Goal: Information Seeking & Learning: Learn about a topic

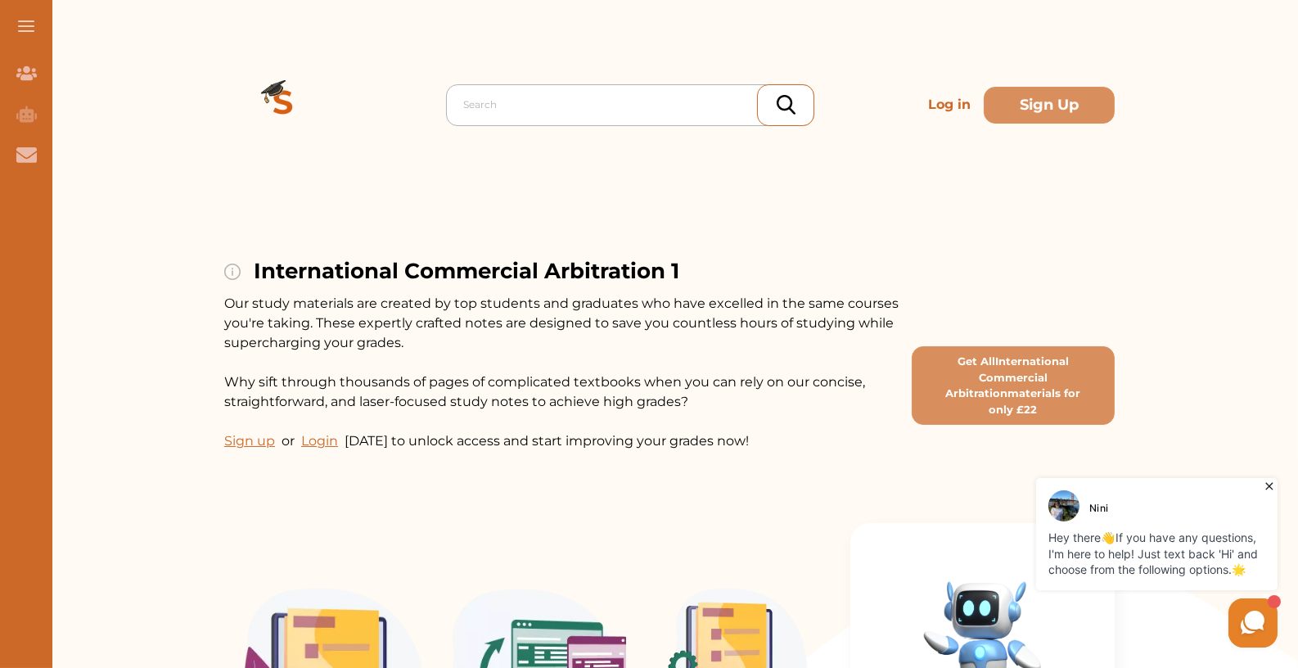
click at [492, 114] on div at bounding box center [634, 104] width 342 height 23
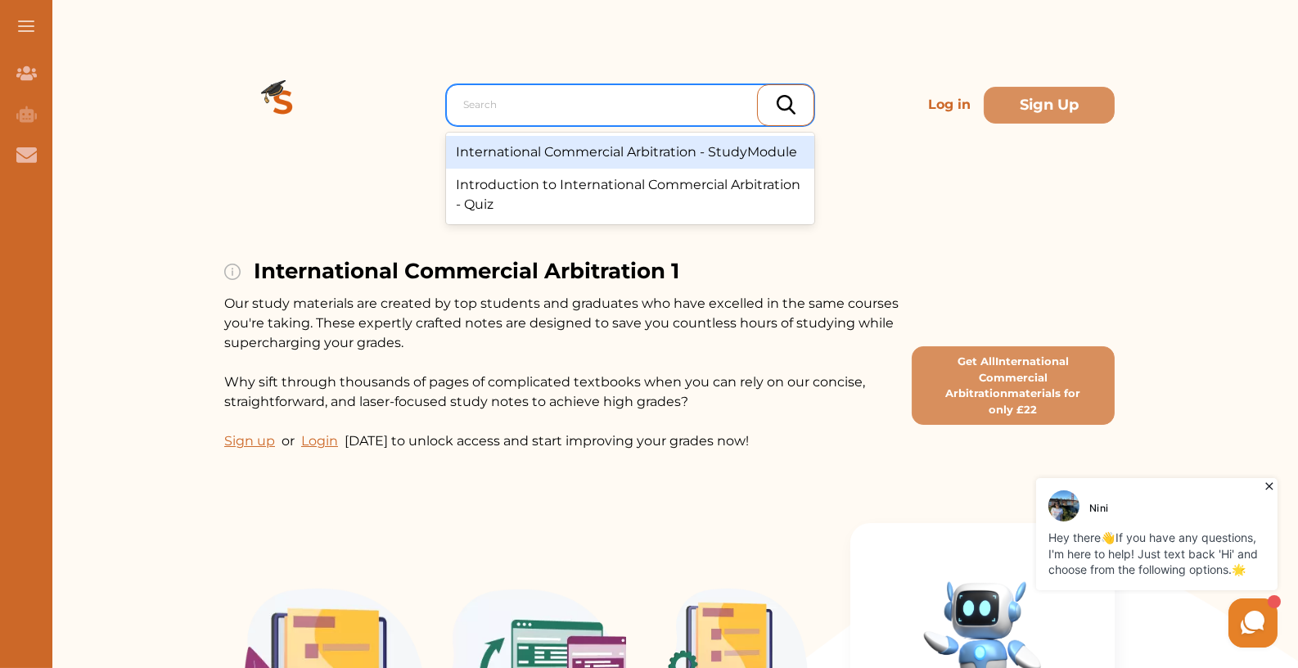
paste input "Sphere Drake Insurance plc v Marine Towing Inc"
type input "Sphere Drake Insurance plc v Marine Towing Inc"
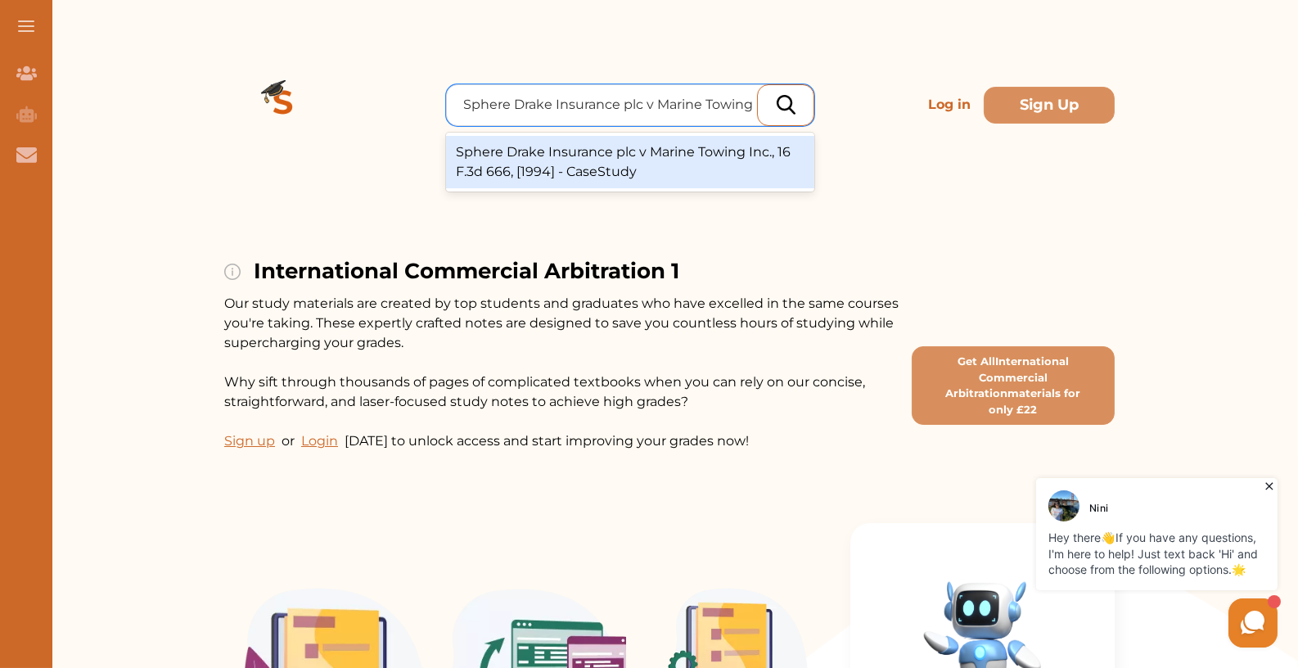
click at [689, 157] on div "Sphere Drake Insurance plc v Marine Towing Inc., 16 F.3d 666, [1994] - CaseStudy" at bounding box center [630, 162] width 368 height 52
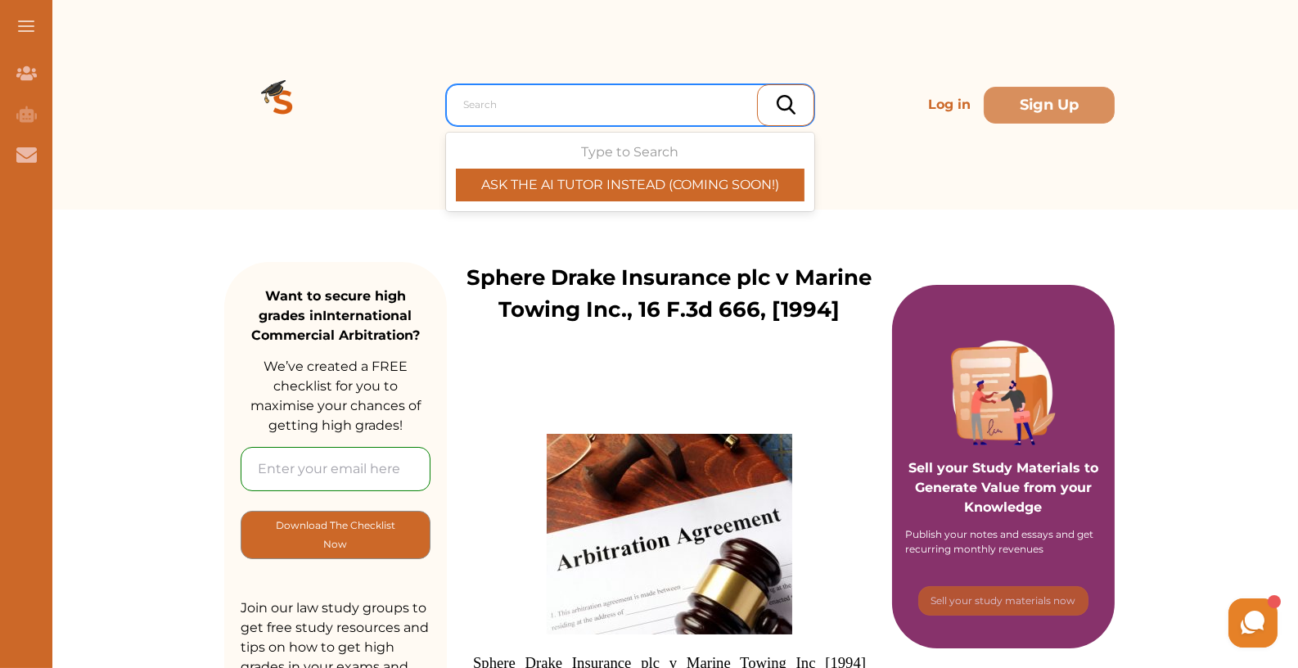
click at [498, 97] on div at bounding box center [634, 104] width 342 height 23
paste input "Robobar v Finncold (Corte de Cassation, 1993)"
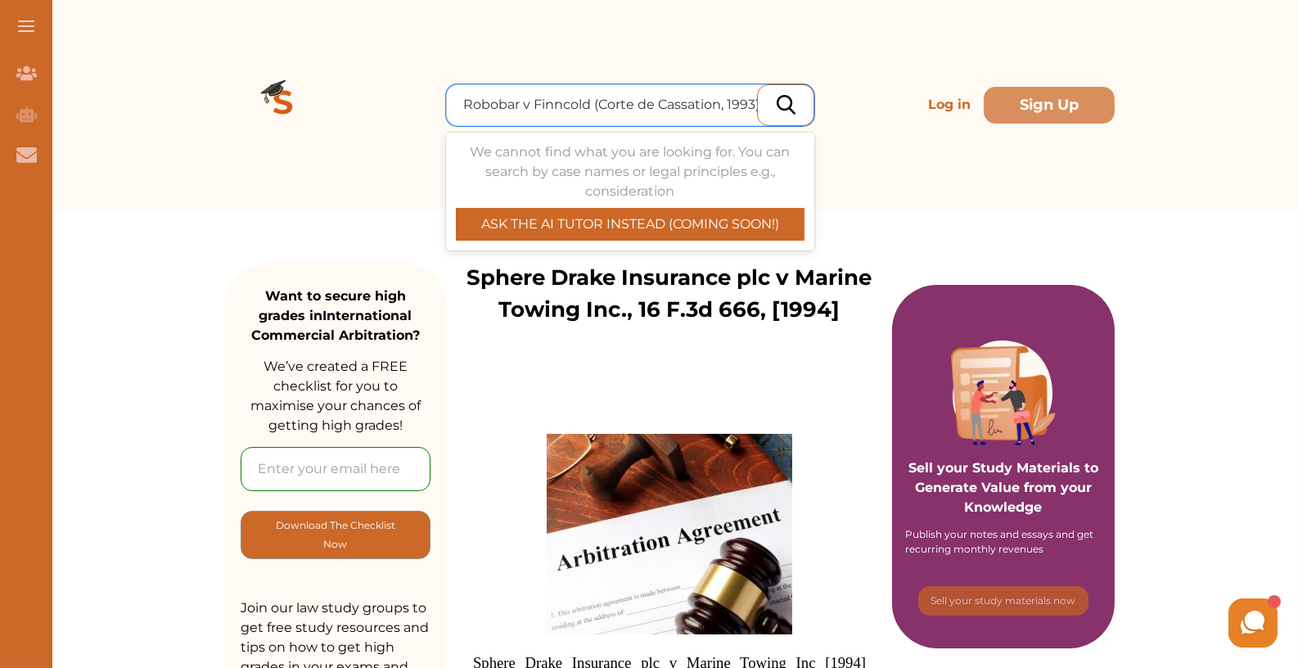
drag, startPoint x: 600, startPoint y: 105, endPoint x: 897, endPoint y: 92, distance: 297.3
click at [892, 101] on div "Use Up and Down to choose options, press Enter to select the currently focused …" at bounding box center [669, 104] width 890 height 209
type input "Robobar"
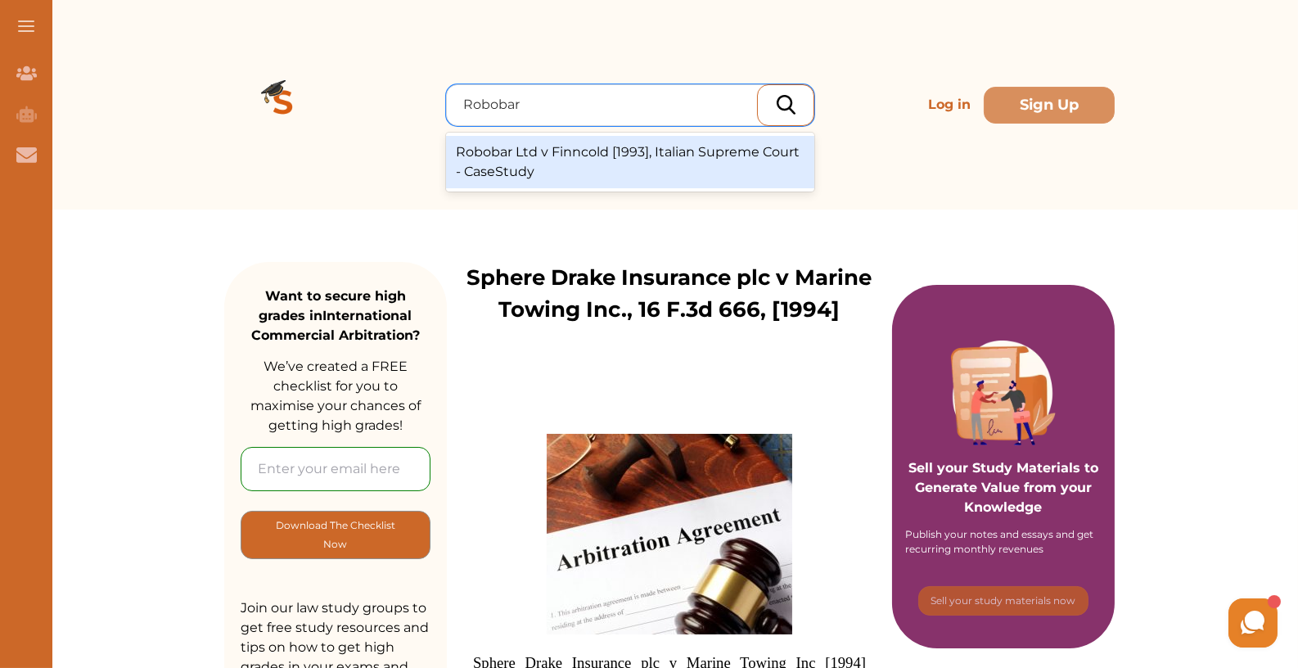
click at [632, 167] on div "Robobar Ltd v Finncold [1993], Italian Supreme Court - CaseStudy" at bounding box center [630, 162] width 368 height 52
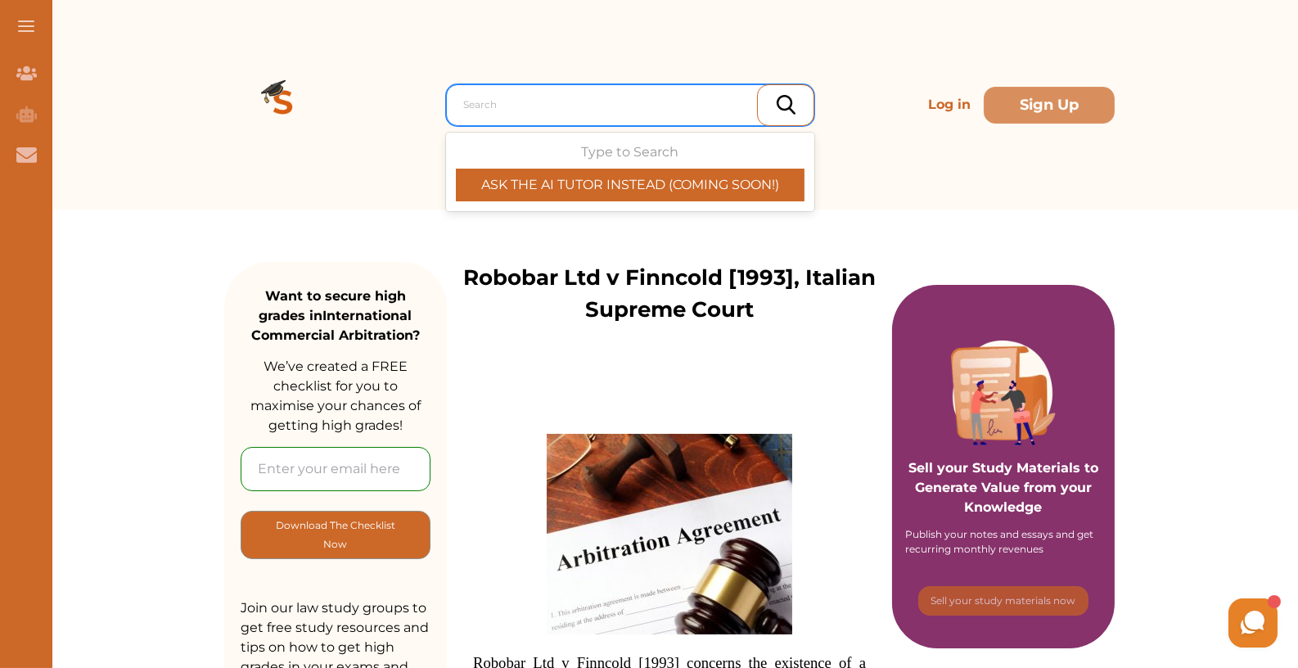
click at [505, 106] on div at bounding box center [634, 104] width 342 height 23
paste input "Kaverit Steel Crane Ltd v Kone Corporation"
type input "Kaverit Steel Crane Ltd v Kone Corporation"
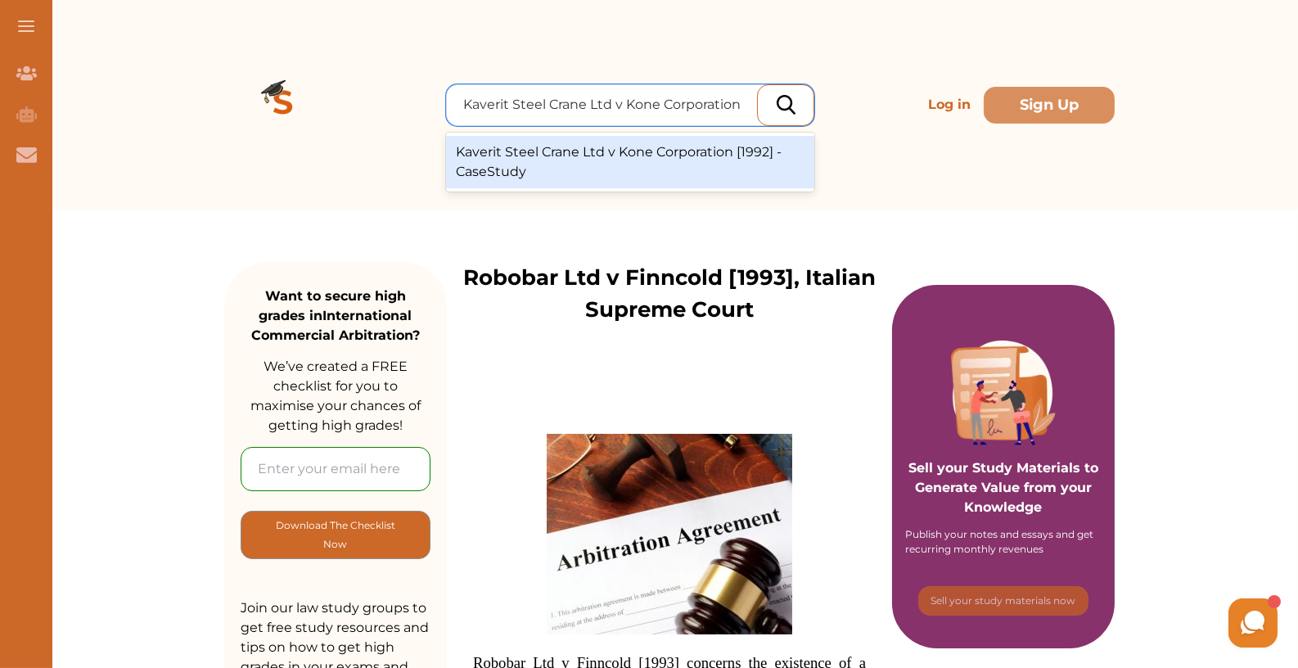
click at [541, 171] on div "Kaverit Steel Crane Ltd v Kone Corporation [1992] - CaseStudy" at bounding box center [630, 162] width 368 height 52
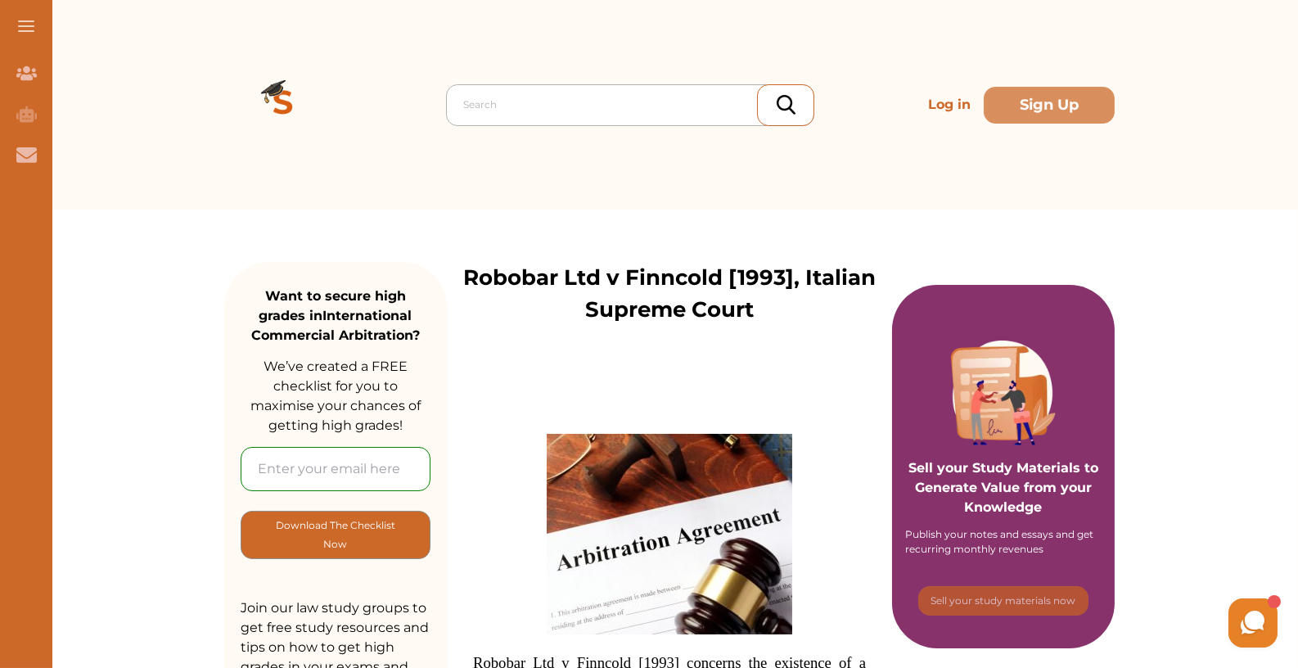
click at [551, 120] on div "Search" at bounding box center [630, 105] width 368 height 42
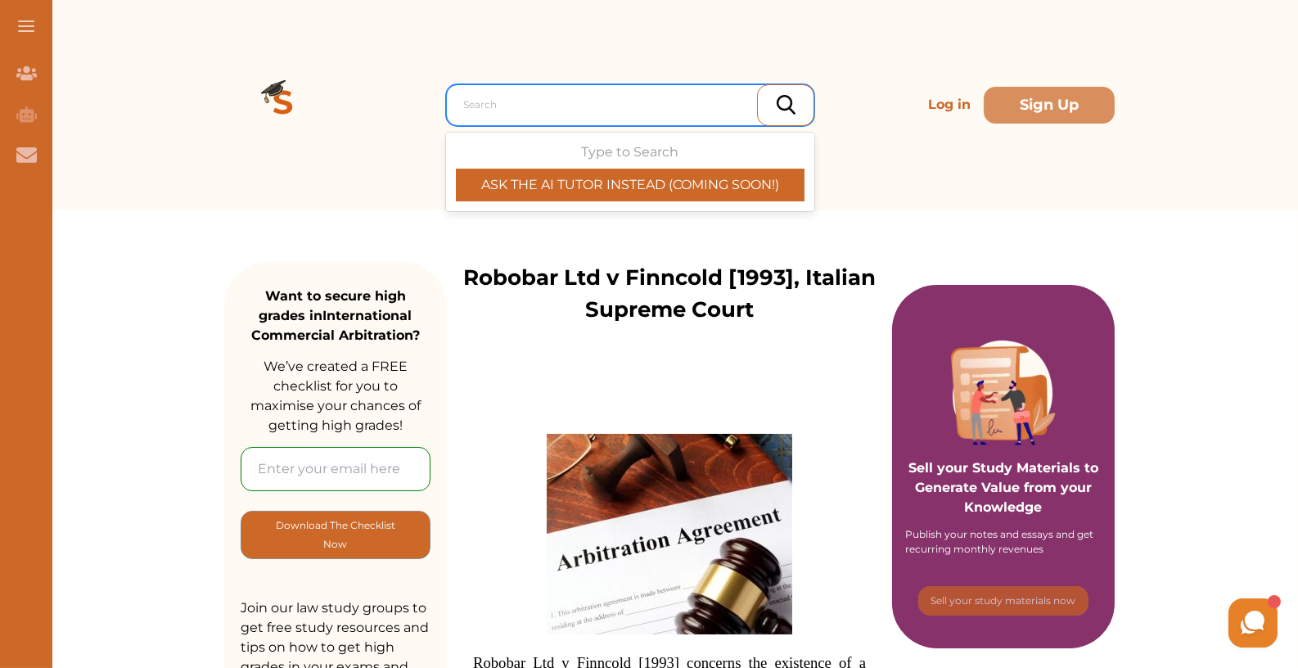
paste input "Kaverit Steel Crane Ltd v Kone Corporation"
type input "Kaverit Steel Crane Ltd v Kone Corporation"
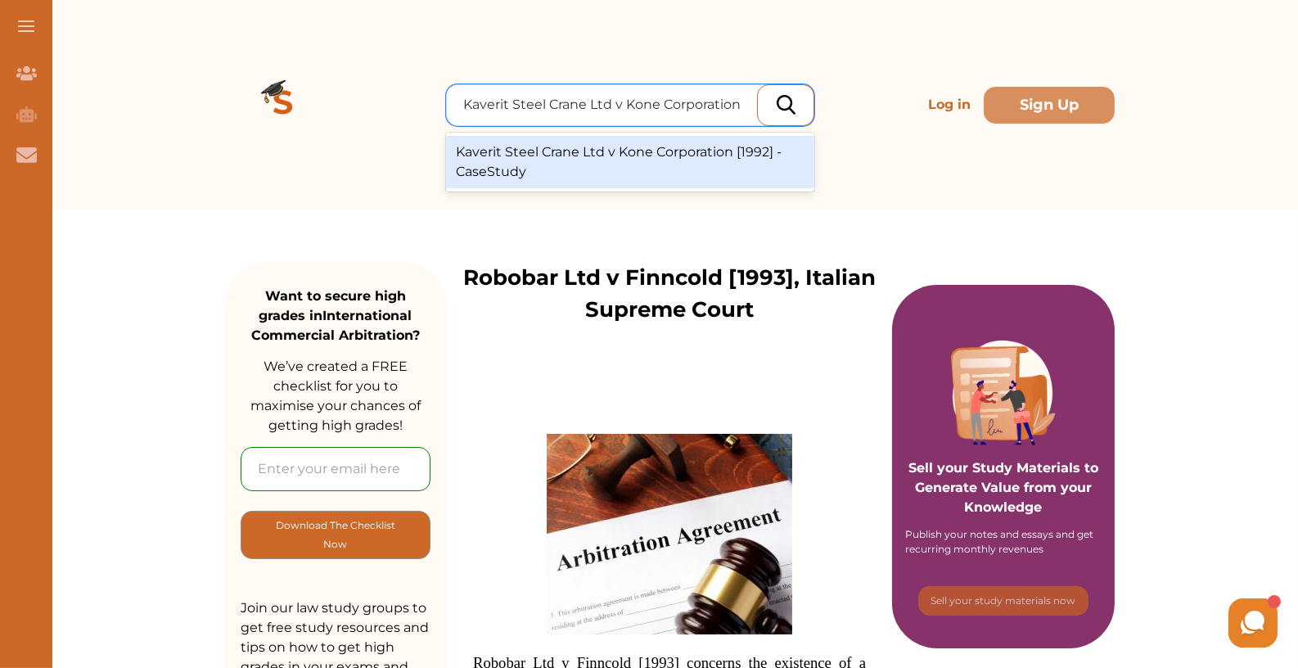
click at [599, 159] on div "Kaverit Steel Crane Ltd v Kone Corporation [1992] - CaseStudy" at bounding box center [630, 162] width 368 height 52
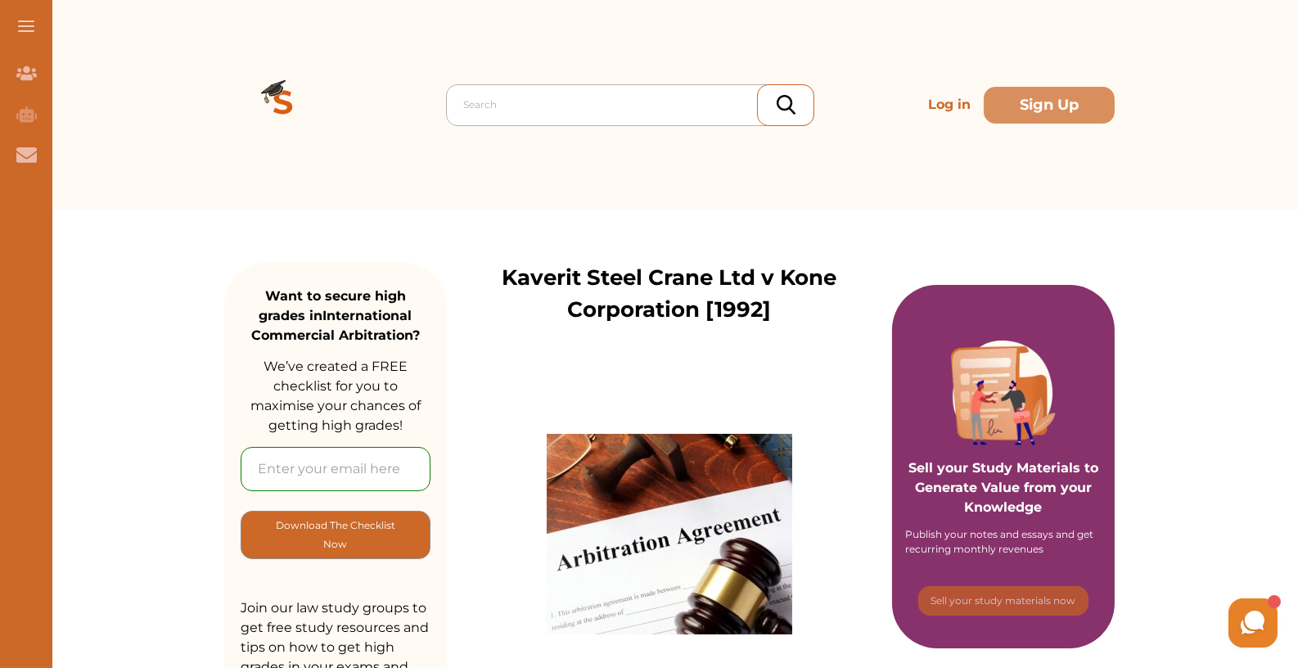
click at [535, 111] on div at bounding box center [634, 104] width 342 height 23
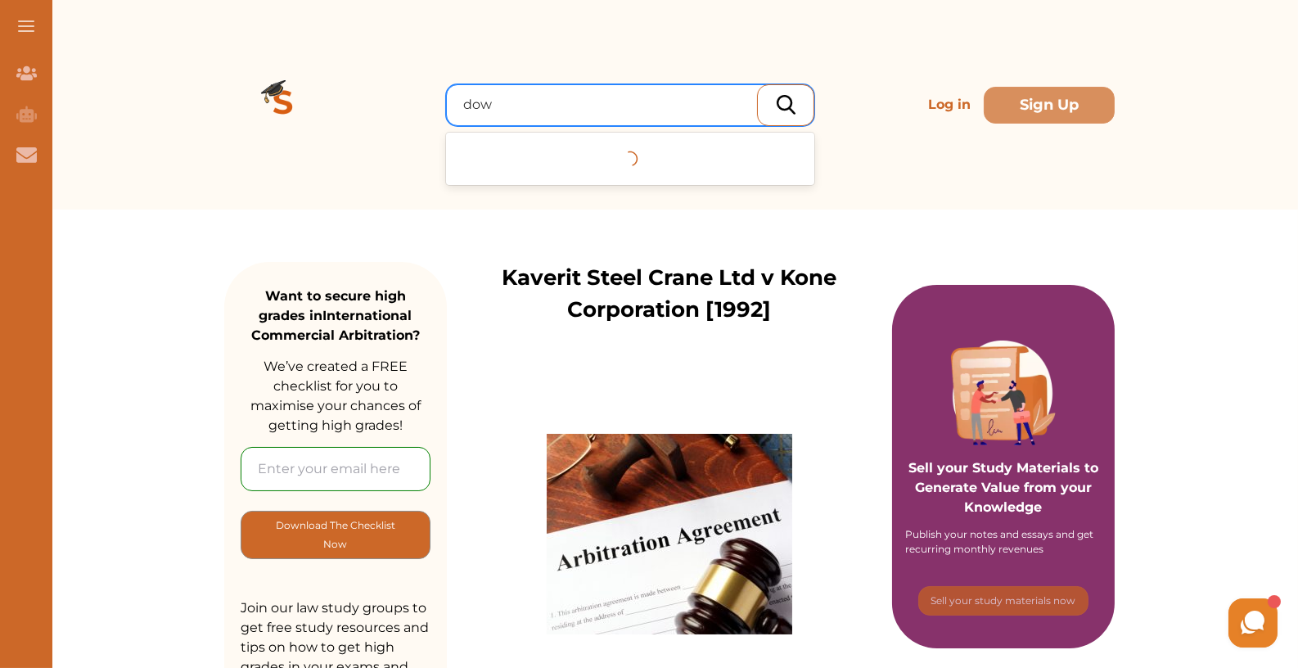
type input "dow"
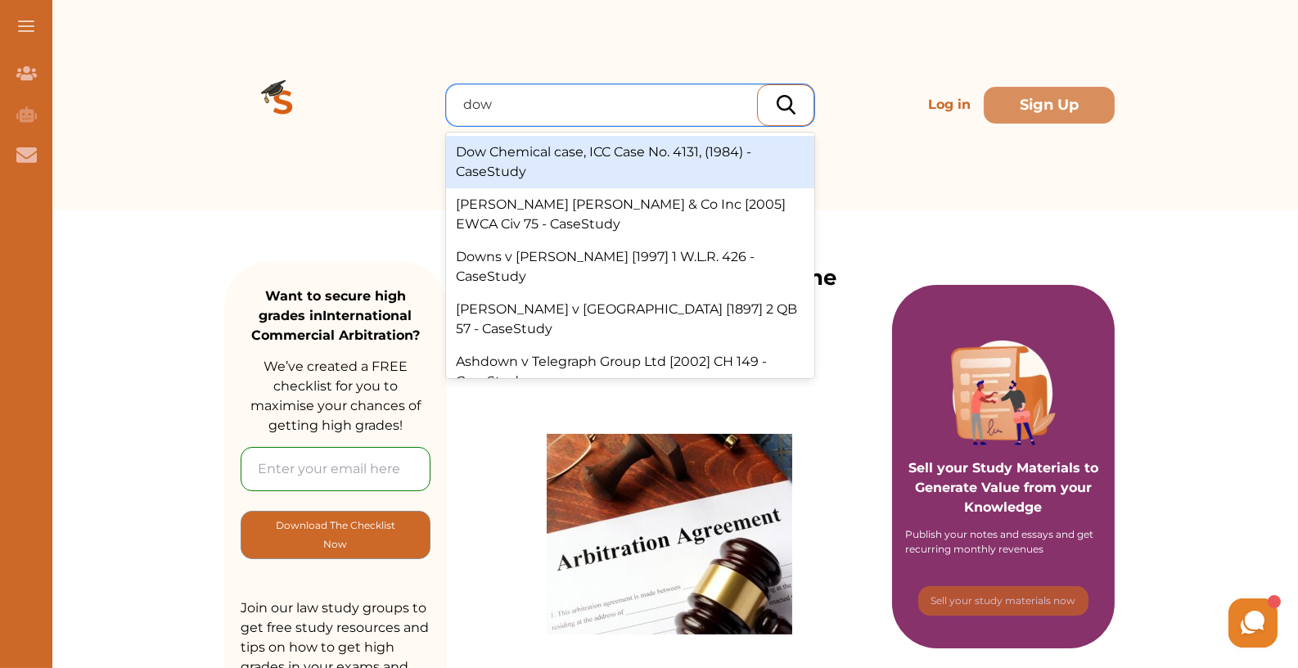
click at [670, 155] on div "Dow Chemical case, ICC Case No. 4131, (1984) - CaseStudy" at bounding box center [630, 162] width 368 height 52
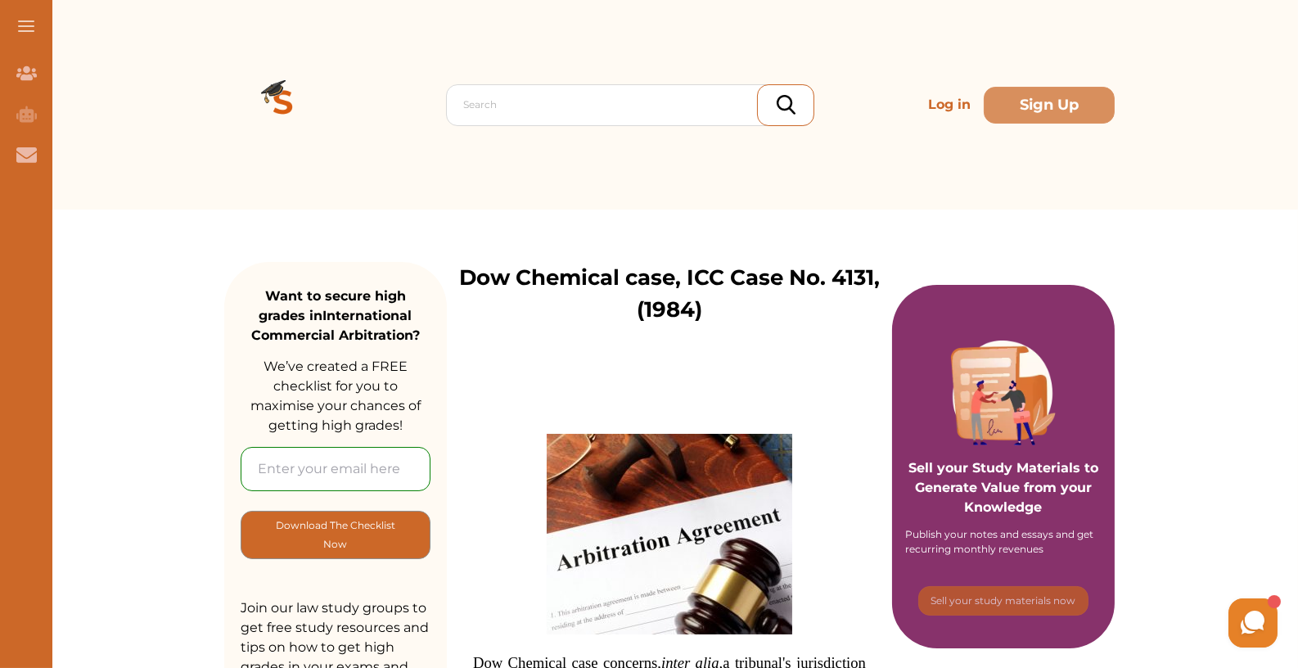
click at [461, 79] on div "Search Log in Sign Up" at bounding box center [669, 104] width 890 height 209
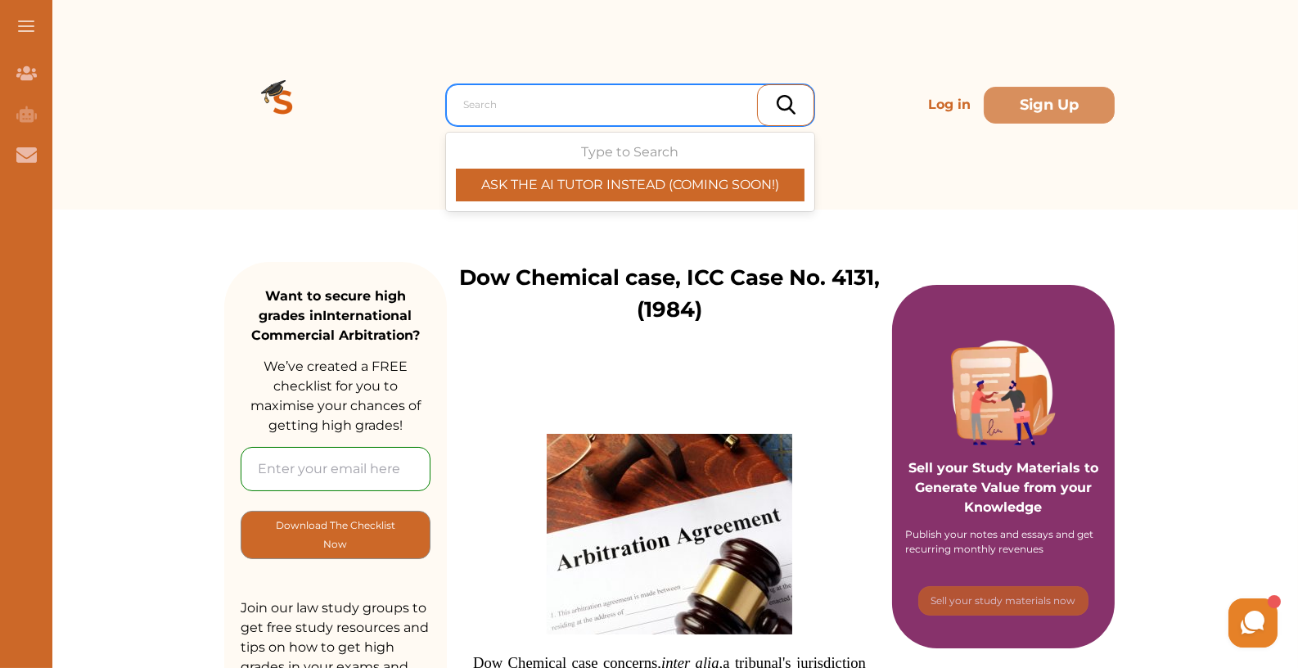
click at [486, 101] on div at bounding box center [634, 104] width 342 height 23
paste input "Jivjah v [GEOGRAPHIC_DATA]"
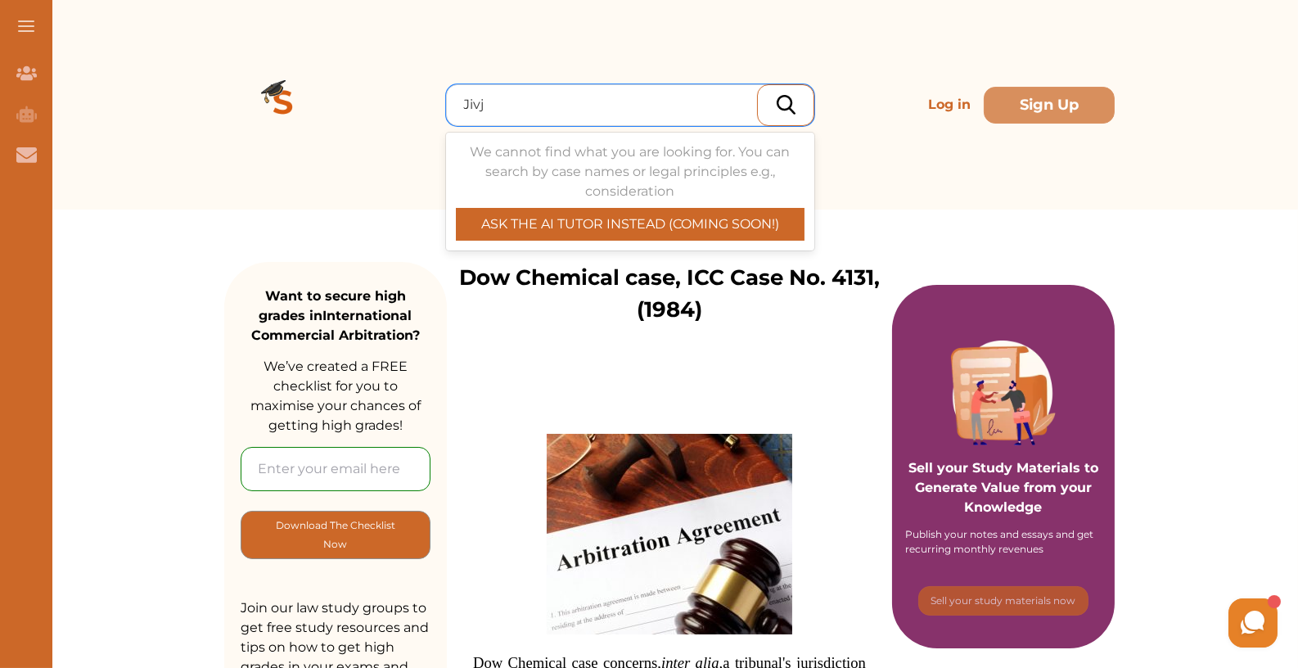
type input "Jiv"
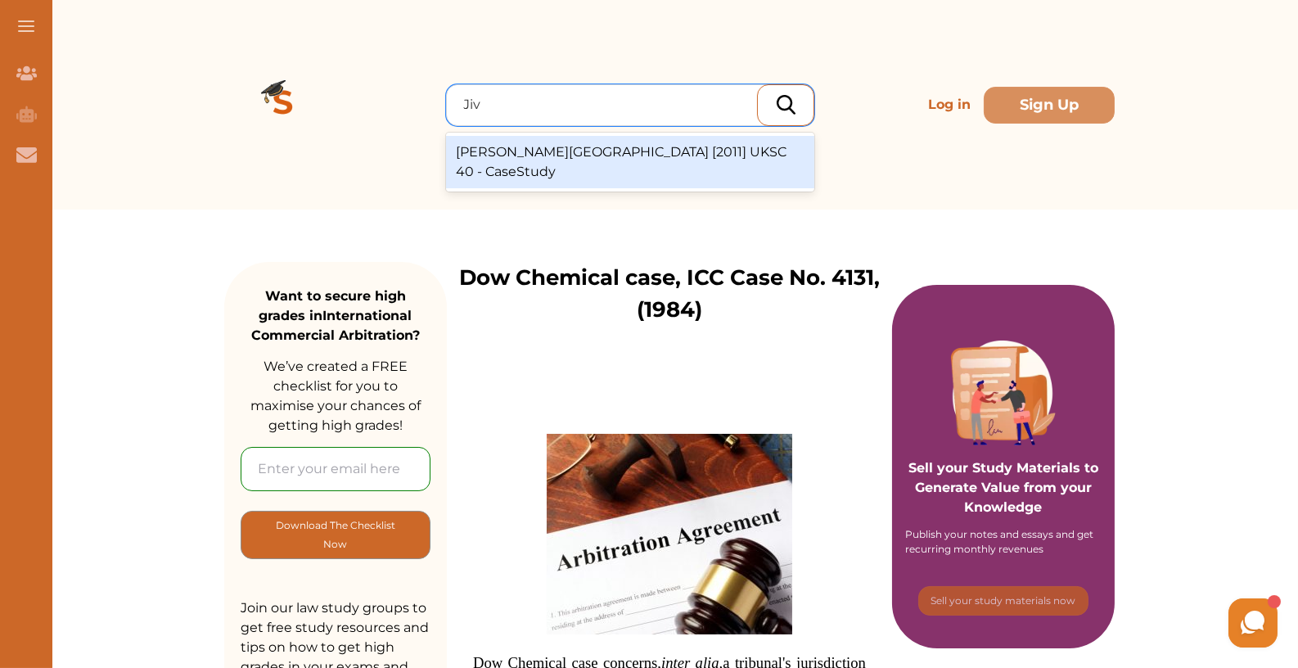
click at [720, 146] on div "Jivraj v Hashwani [2011] UKSC 40 - CaseStudy" at bounding box center [630, 162] width 368 height 52
